Goal: Task Accomplishment & Management: Manage account settings

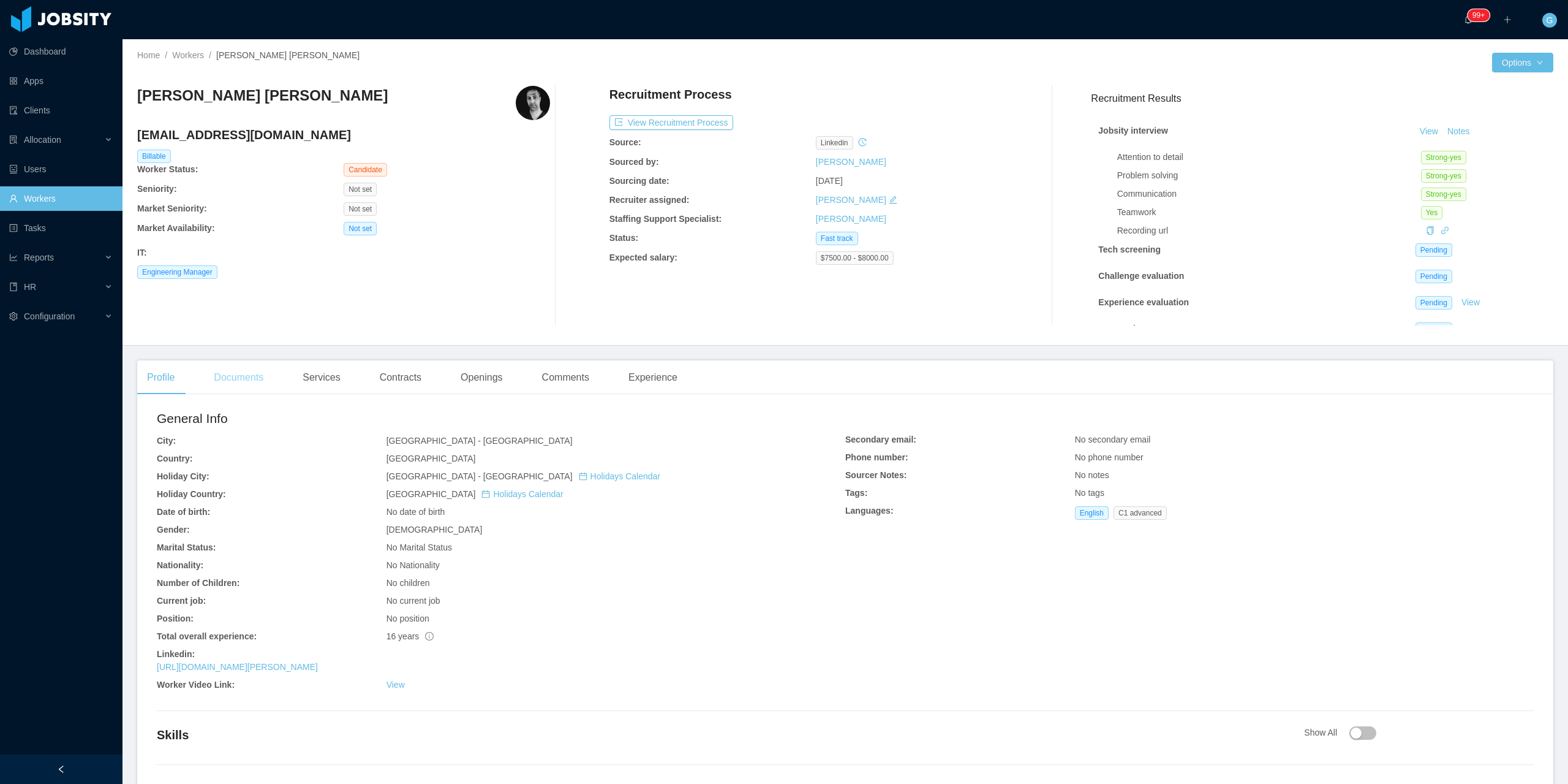
click at [208, 383] on div "Documents" at bounding box center [238, 377] width 69 height 34
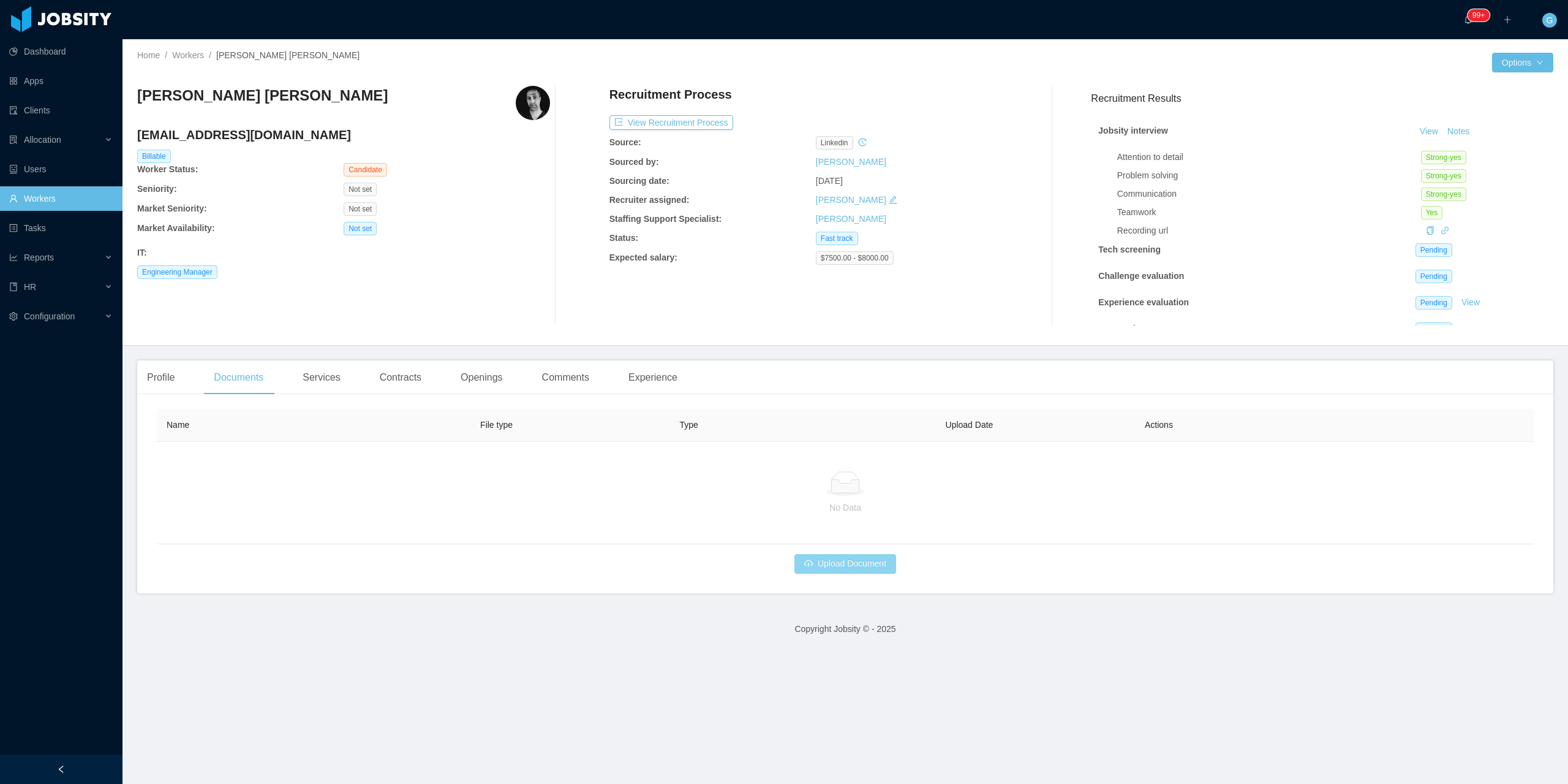
click at [818, 566] on button "Upload Document" at bounding box center [845, 564] width 101 height 20
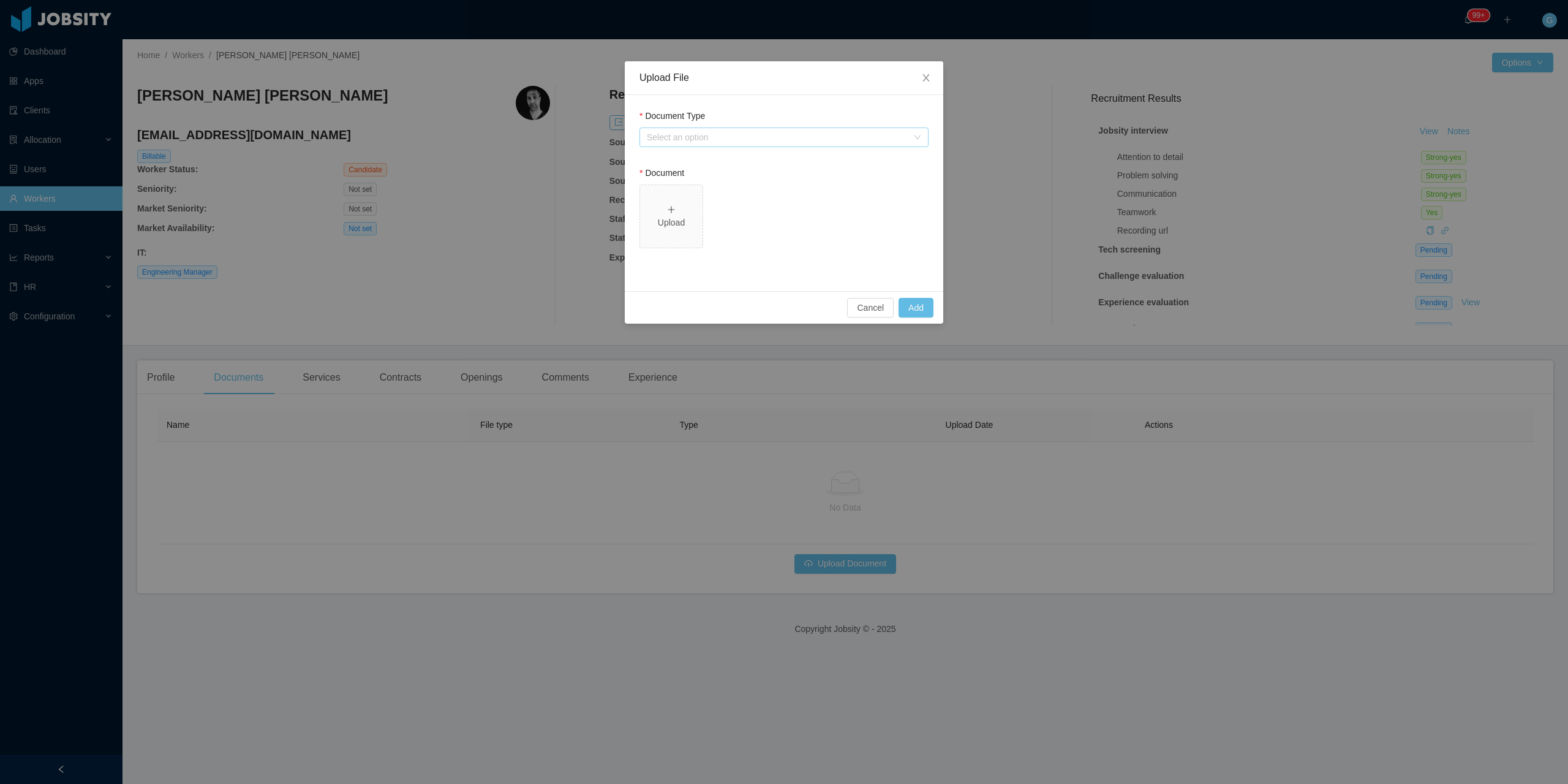
click at [689, 134] on div "Select an option" at bounding box center [777, 137] width 261 height 12
click at [674, 175] on li "Jobsity Resume" at bounding box center [784, 181] width 289 height 20
drag, startPoint x: 752, startPoint y: 261, endPoint x: 737, endPoint y: 255, distance: 16.2
click at [748, 260] on div "Generate Jobsity resume Select one" at bounding box center [784, 244] width 289 height 42
click at [734, 251] on div "Select one" at bounding box center [777, 251] width 261 height 12
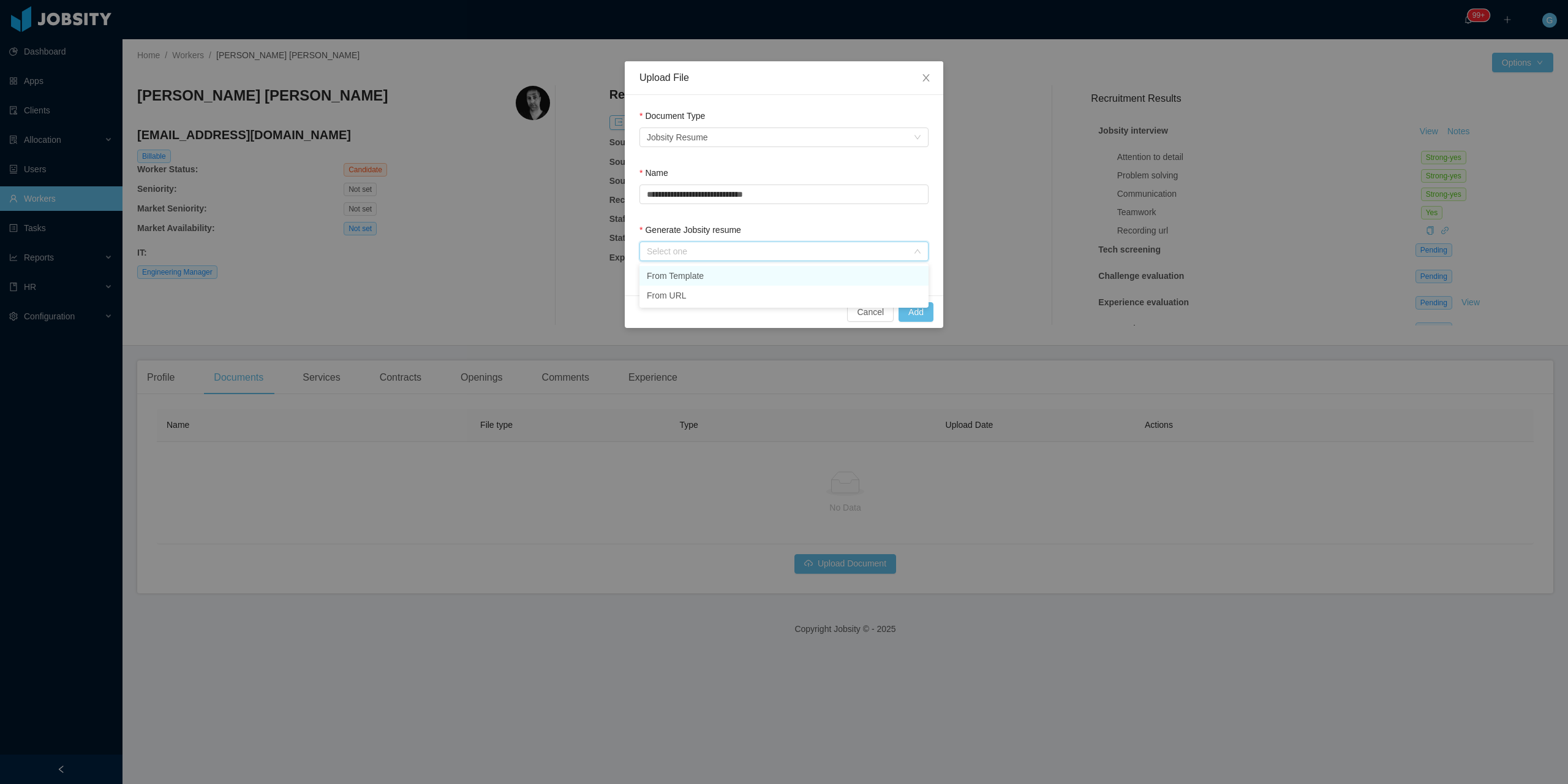
click at [677, 273] on li "From Template" at bounding box center [784, 276] width 289 height 20
click at [905, 320] on button "Add" at bounding box center [916, 312] width 35 height 20
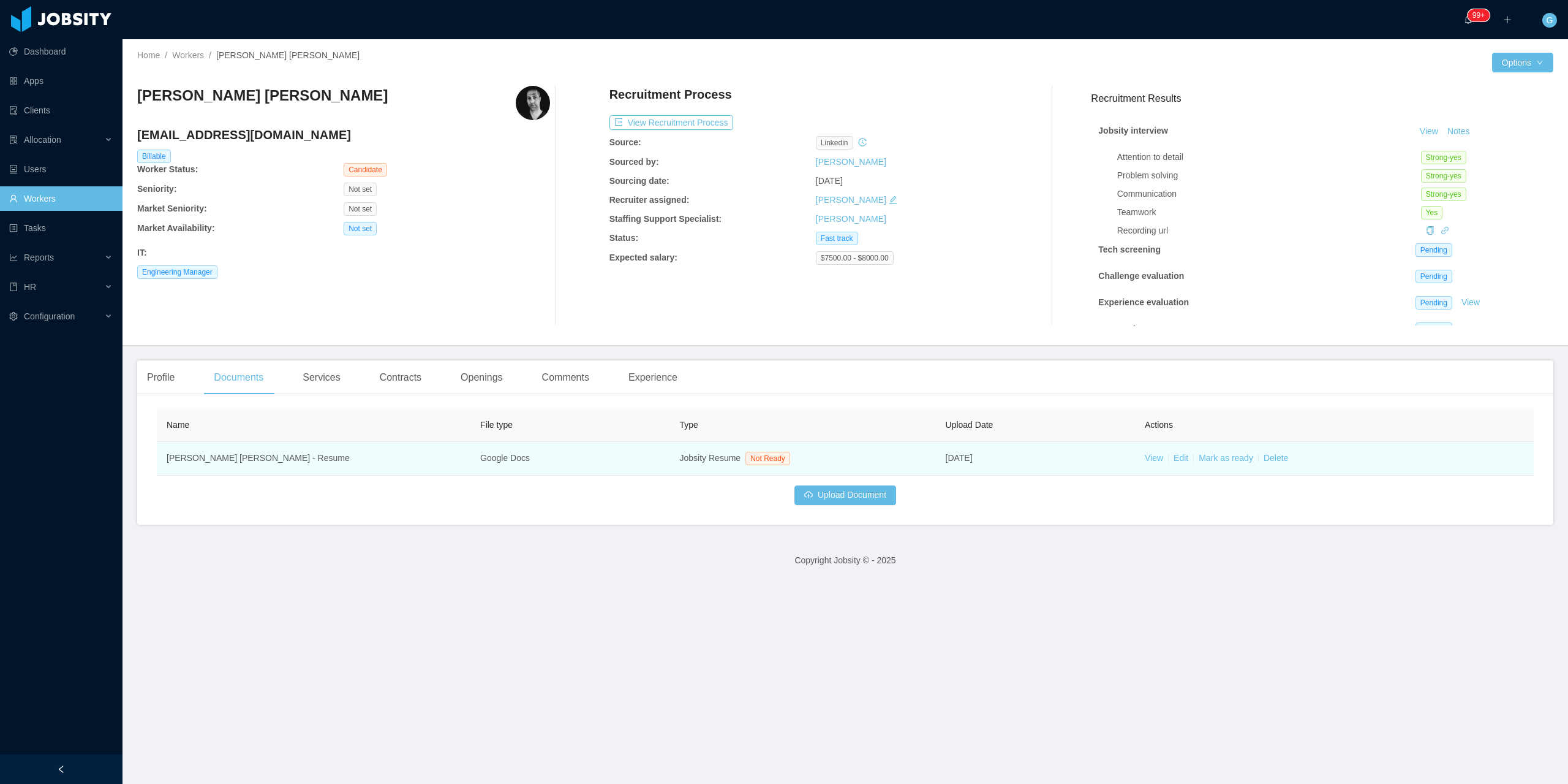
click at [1153, 469] on td "View Edit Mark as ready Delete" at bounding box center [1335, 458] width 399 height 33
click at [1156, 460] on link "View" at bounding box center [1153, 458] width 18 height 10
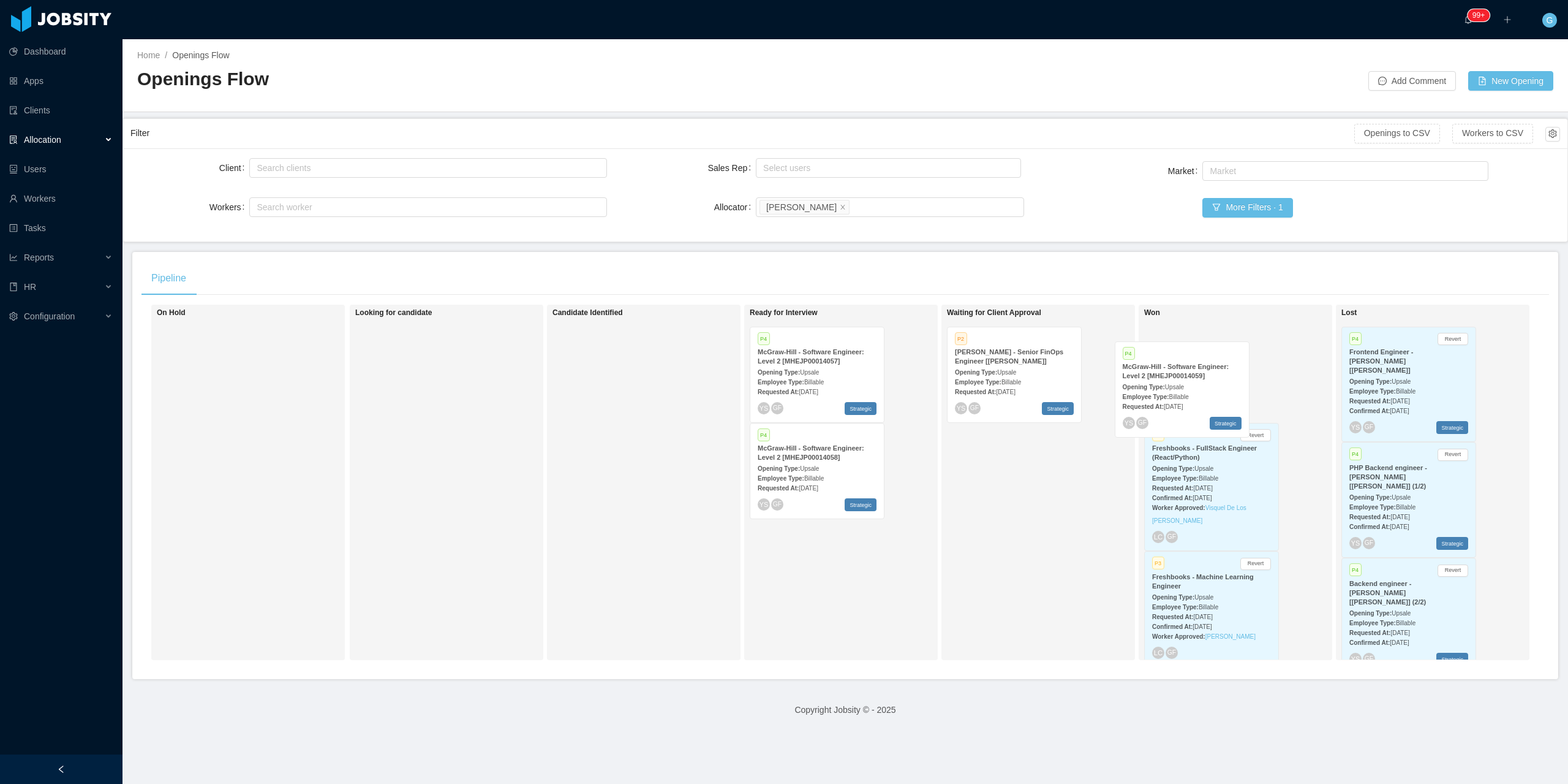
drag, startPoint x: 809, startPoint y: 580, endPoint x: 1178, endPoint y: 403, distance: 409.3
click at [1178, 403] on div "On Hold Looking for candidate Candidate Identified Ready for Interview P4 McGra…" at bounding box center [845, 487] width 1408 height 366
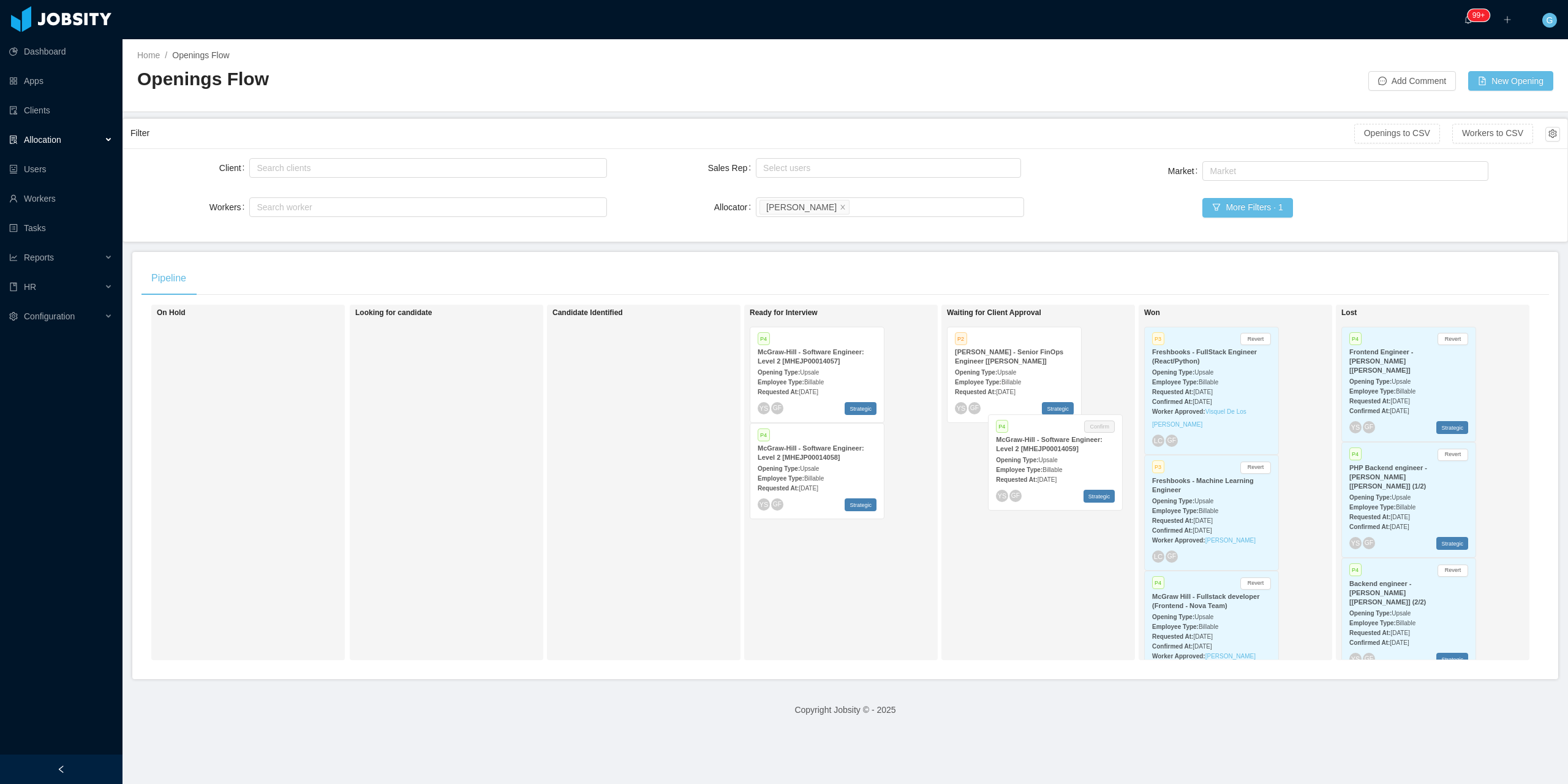
drag, startPoint x: 1198, startPoint y: 381, endPoint x: 1034, endPoint y: 472, distance: 187.6
click at [1034, 472] on div "On Hold Looking for candidate Candidate Identified Ready for Interview P4 McGra…" at bounding box center [845, 487] width 1408 height 366
click at [1016, 362] on strong "McGraw-Hill - Software Engineer: Level 2 [MHEJP00014059]" at bounding box center [1008, 356] width 107 height 17
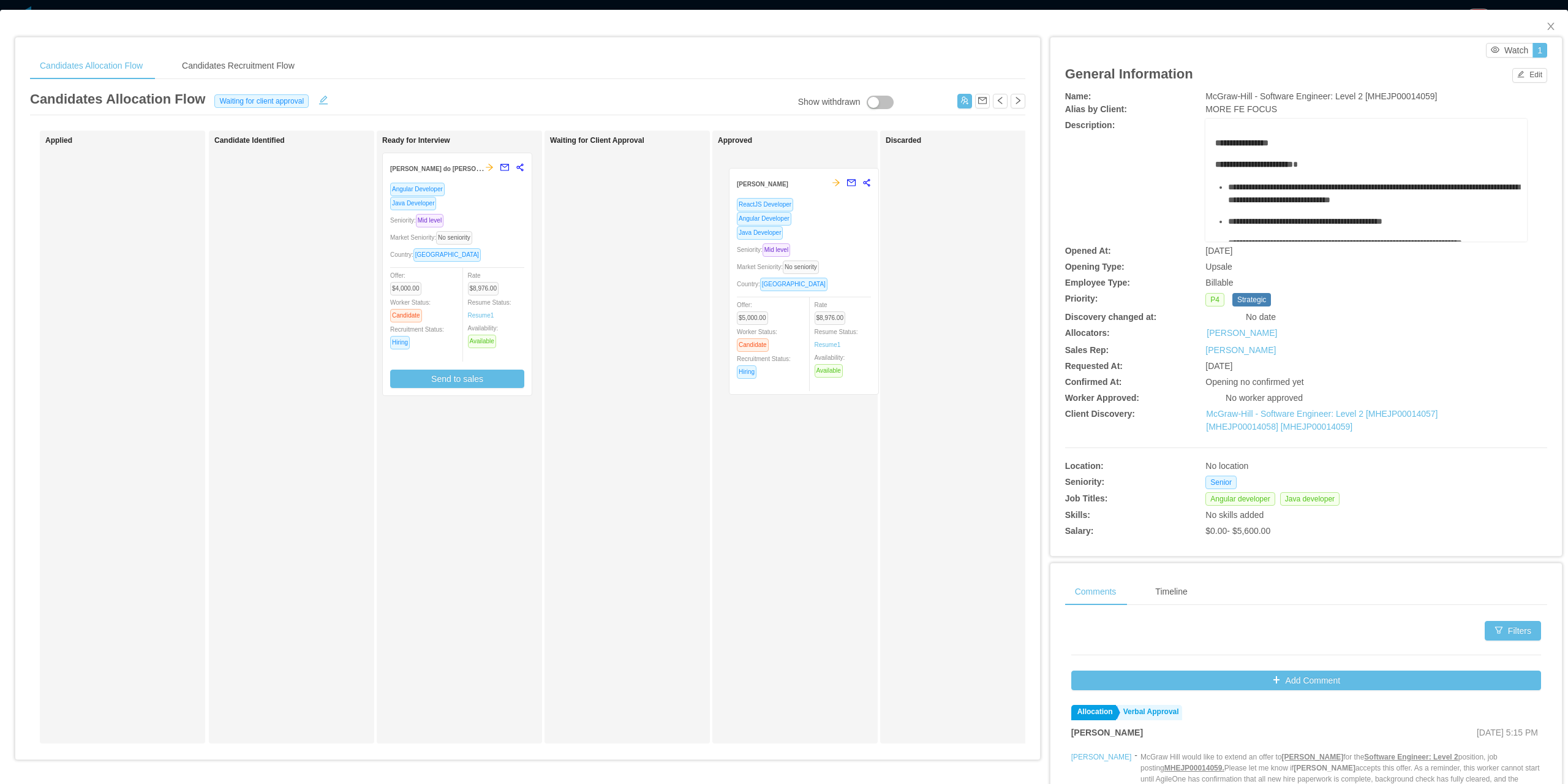
drag, startPoint x: 651, startPoint y: 212, endPoint x: 831, endPoint y: 227, distance: 180.6
click at [831, 227] on div "Applied Candidate Identified Ready for Interview Guilherme Garcia Ferraz do Ama…" at bounding box center [527, 442] width 995 height 622
click at [1547, 22] on span "Close" at bounding box center [1551, 27] width 34 height 34
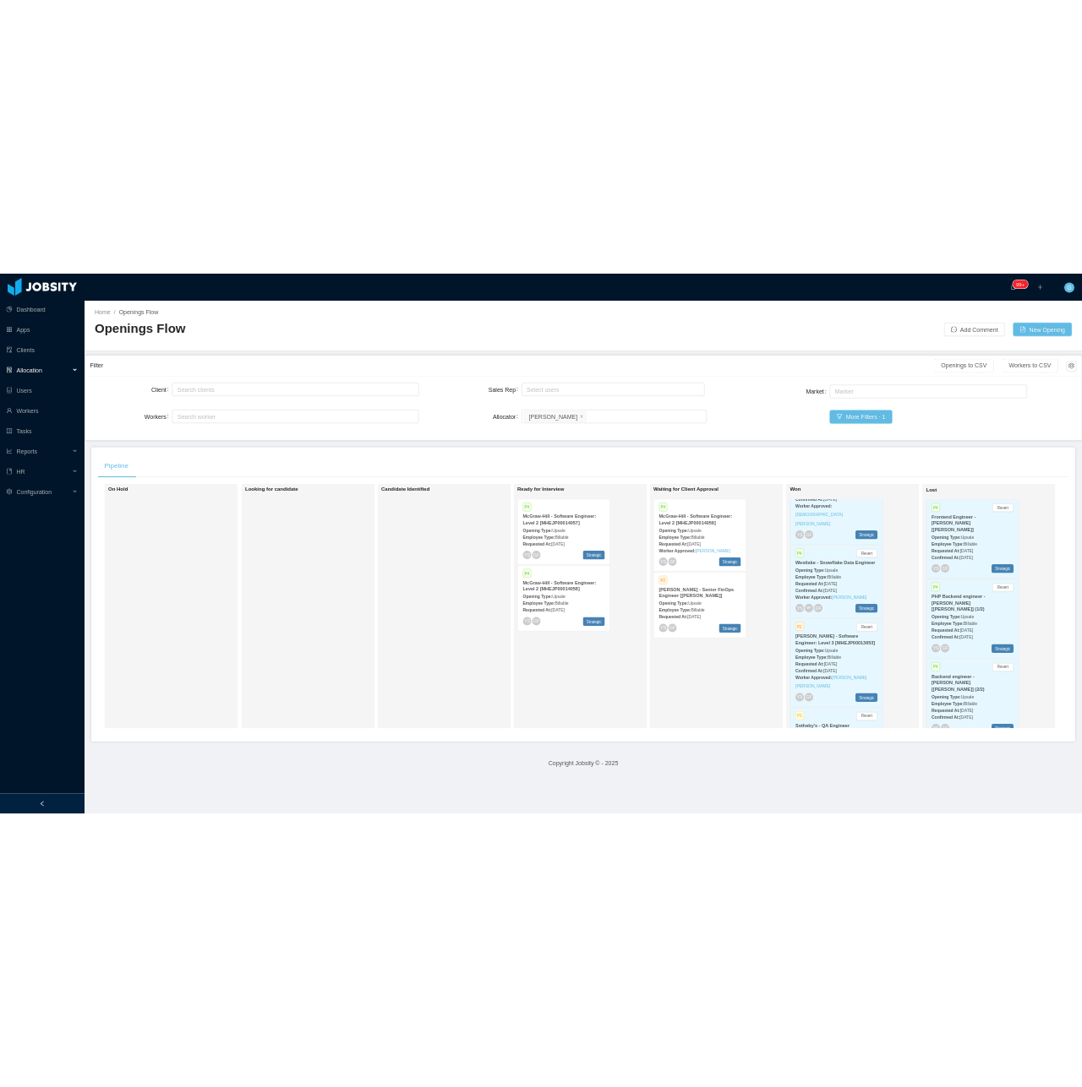
scroll to position [1153, 0]
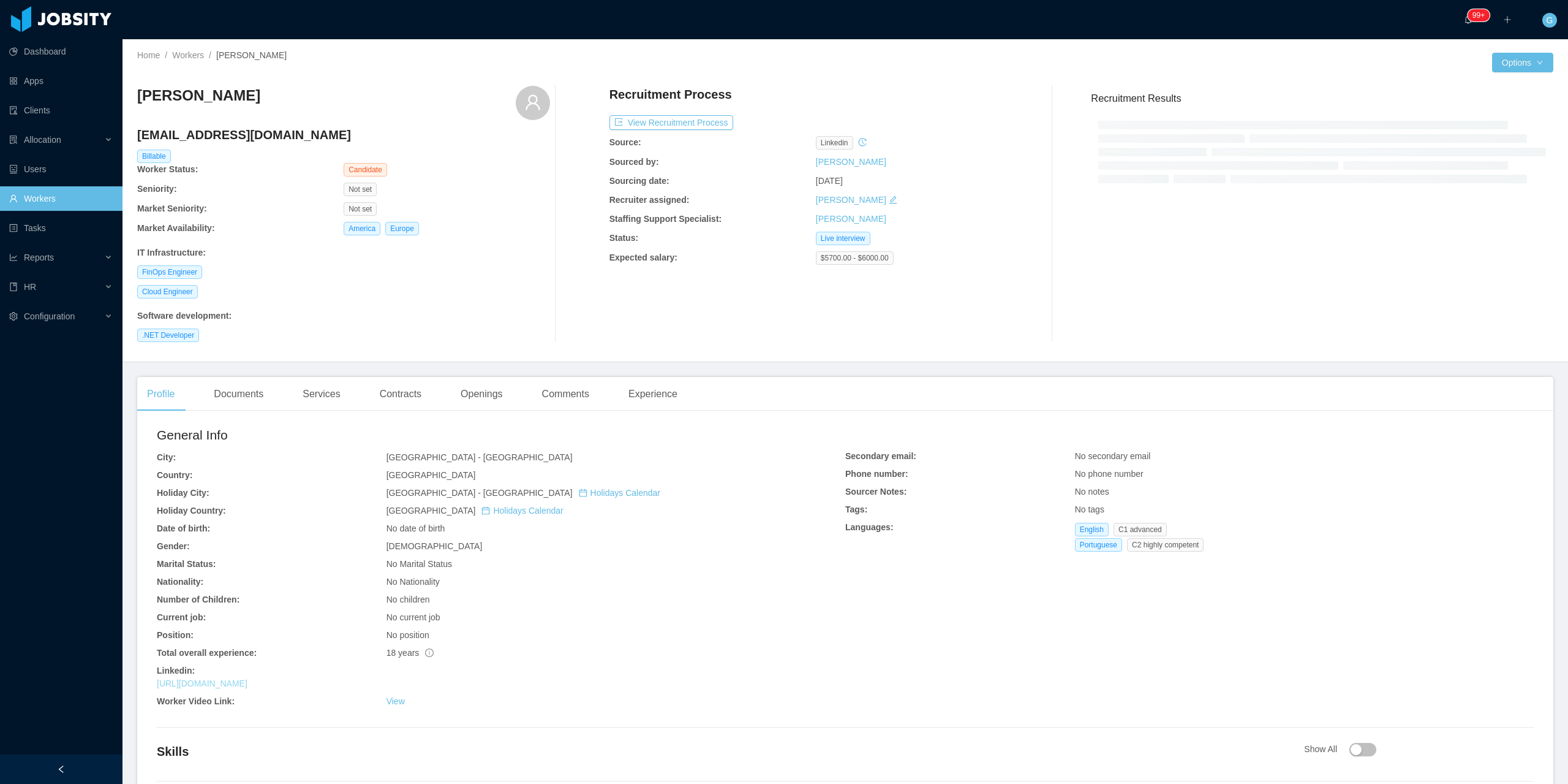
click at [217, 680] on link "[URL][DOMAIN_NAME]" at bounding box center [202, 683] width 91 height 10
